Goal: Information Seeking & Learning: Learn about a topic

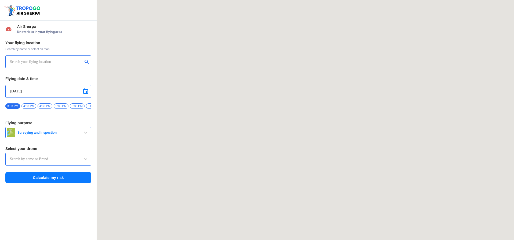
type input "Asteria A200"
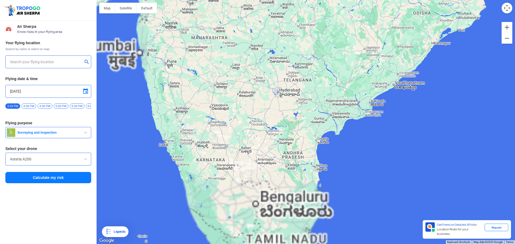
drag, startPoint x: 255, startPoint y: 159, endPoint x: 265, endPoint y: 145, distance: 18.2
click at [265, 145] on div at bounding box center [306, 122] width 419 height 244
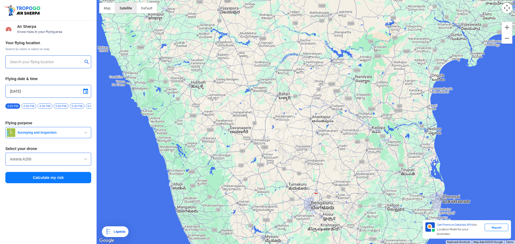
click at [131, 6] on button "Satellite" at bounding box center [125, 8] width 21 height 11
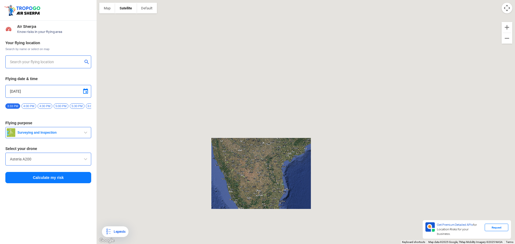
type input "Muscat, [GEOGRAPHIC_DATA]"
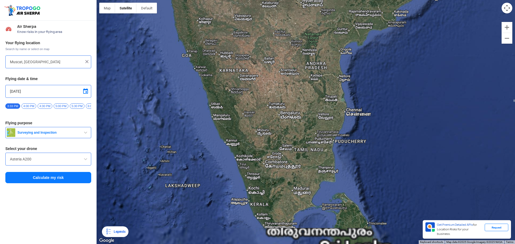
drag, startPoint x: 239, startPoint y: 156, endPoint x: 251, endPoint y: 131, distance: 27.2
click at [251, 131] on div at bounding box center [306, 122] width 419 height 244
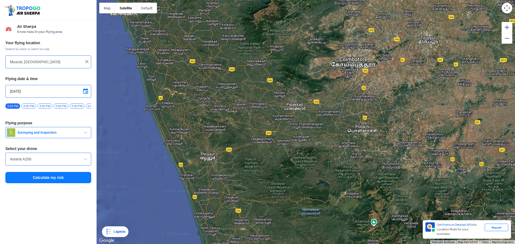
click at [114, 234] on div "Legends" at bounding box center [119, 232] width 14 height 6
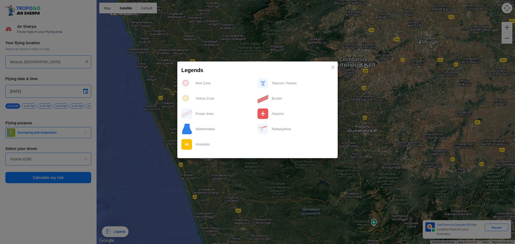
click at [199, 84] on div "Red Zone" at bounding box center [224, 83] width 65 height 11
click at [184, 83] on img at bounding box center [185, 83] width 9 height 9
click at [188, 83] on img at bounding box center [185, 83] width 9 height 9
click at [392, 154] on modal-container "Legends × Red Zone Telecom Towers Yellow Zone Border Power lines Airports Water…" at bounding box center [257, 122] width 515 height 244
click at [333, 68] on span "×" at bounding box center [333, 67] width 4 height 8
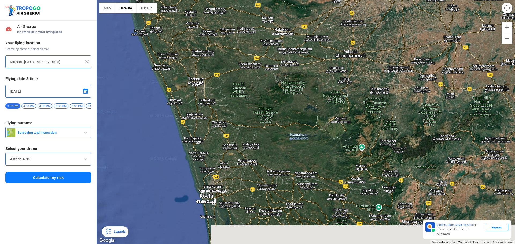
drag, startPoint x: 189, startPoint y: 199, endPoint x: 177, endPoint y: 123, distance: 76.6
click at [177, 123] on div at bounding box center [306, 122] width 419 height 244
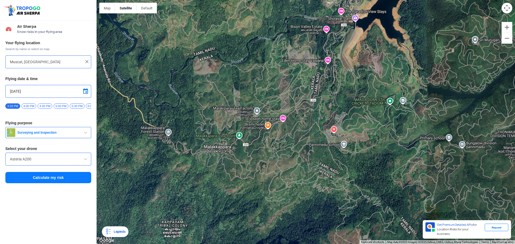
drag, startPoint x: 321, startPoint y: 82, endPoint x: 299, endPoint y: 153, distance: 74.3
click at [299, 153] on div at bounding box center [306, 122] width 419 height 244
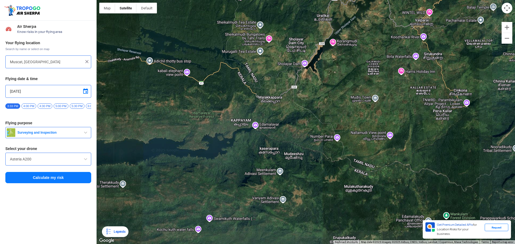
drag, startPoint x: 384, startPoint y: 135, endPoint x: 375, endPoint y: 112, distance: 24.5
click at [375, 112] on div at bounding box center [306, 122] width 419 height 244
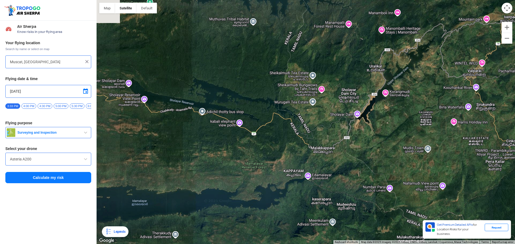
drag, startPoint x: 261, startPoint y: 106, endPoint x: 313, endPoint y: 157, distance: 73.1
click at [313, 157] on div at bounding box center [306, 122] width 419 height 244
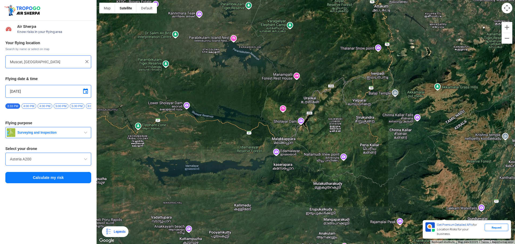
drag, startPoint x: 202, startPoint y: 59, endPoint x: 220, endPoint y: 79, distance: 26.8
click at [221, 78] on div at bounding box center [306, 122] width 419 height 244
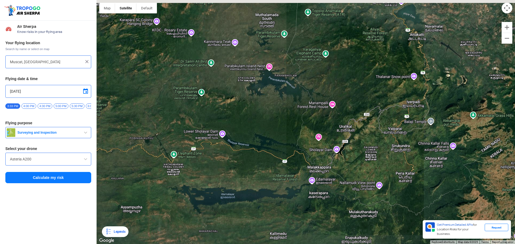
drag, startPoint x: 209, startPoint y: 70, endPoint x: 242, endPoint y: 94, distance: 40.5
click at [242, 94] on div at bounding box center [306, 122] width 419 height 244
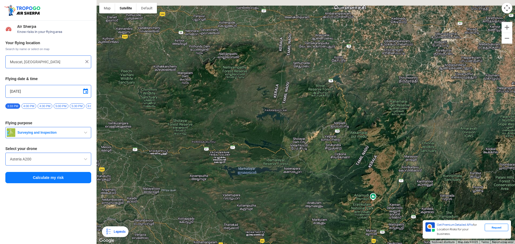
drag, startPoint x: 238, startPoint y: 111, endPoint x: 282, endPoint y: 140, distance: 52.5
click at [277, 140] on div at bounding box center [306, 122] width 419 height 244
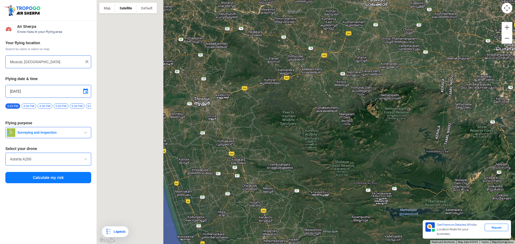
drag, startPoint x: 260, startPoint y: 123, endPoint x: 369, endPoint y: 139, distance: 109.6
click at [368, 141] on div at bounding box center [306, 122] width 419 height 244
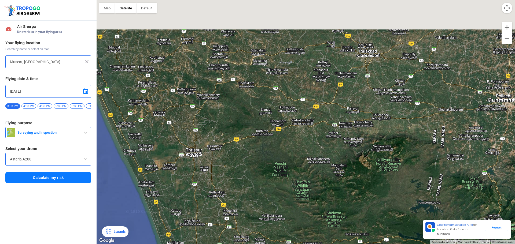
drag, startPoint x: 255, startPoint y: 86, endPoint x: 241, endPoint y: 164, distance: 79.0
click at [241, 164] on div at bounding box center [306, 122] width 419 height 244
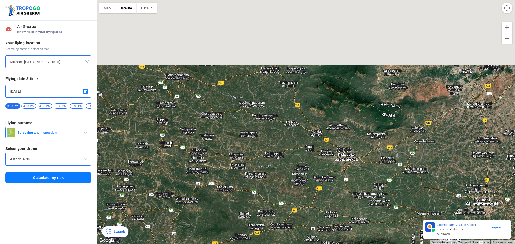
drag, startPoint x: 309, startPoint y: 82, endPoint x: 292, endPoint y: 154, distance: 74.3
click at [292, 154] on div at bounding box center [306, 122] width 419 height 244
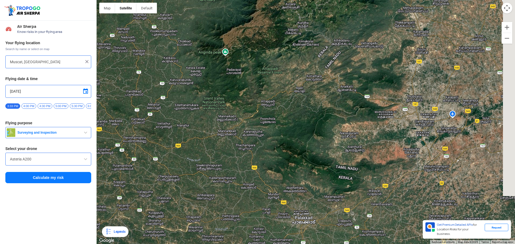
drag, startPoint x: 257, startPoint y: 105, endPoint x: 210, endPoint y: 168, distance: 78.3
click at [212, 168] on div at bounding box center [306, 122] width 419 height 244
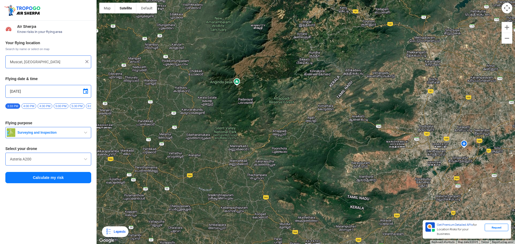
drag, startPoint x: 252, startPoint y: 93, endPoint x: 266, endPoint y: 122, distance: 31.2
click at [266, 122] on div at bounding box center [306, 122] width 419 height 244
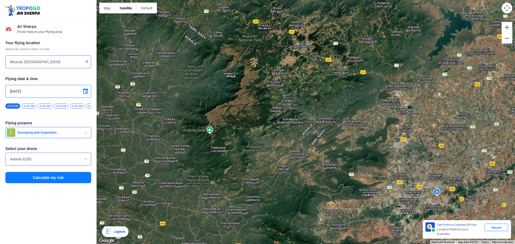
drag, startPoint x: 289, startPoint y: 83, endPoint x: 257, endPoint y: 131, distance: 58.0
click at [261, 132] on div at bounding box center [306, 122] width 419 height 244
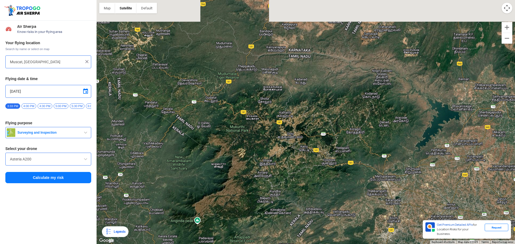
drag, startPoint x: 284, startPoint y: 83, endPoint x: 285, endPoint y: 157, distance: 74.6
click at [285, 157] on div at bounding box center [306, 122] width 419 height 244
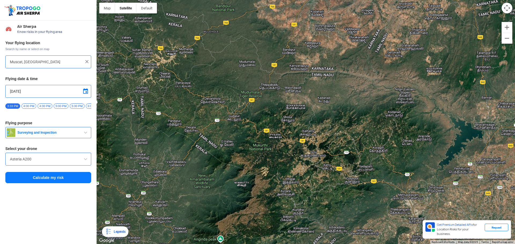
drag, startPoint x: 259, startPoint y: 125, endPoint x: 283, endPoint y: 144, distance: 30.8
click at [283, 144] on div at bounding box center [306, 122] width 419 height 244
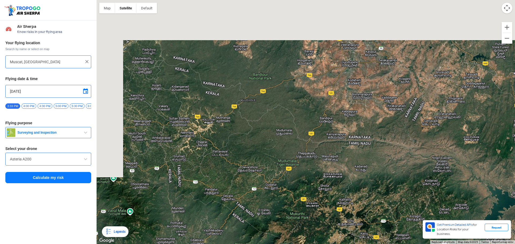
drag, startPoint x: 237, startPoint y: 79, endPoint x: 273, endPoint y: 152, distance: 81.5
click at [273, 152] on div at bounding box center [306, 122] width 419 height 244
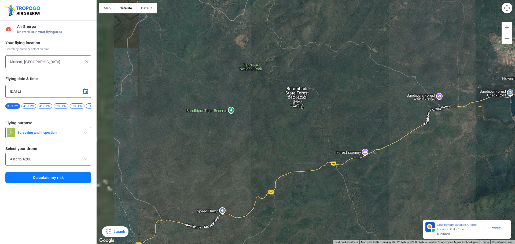
drag, startPoint x: 320, startPoint y: 89, endPoint x: 357, endPoint y: 100, distance: 38.4
click at [357, 100] on div at bounding box center [306, 122] width 419 height 244
